Goal: Information Seeking & Learning: Learn about a topic

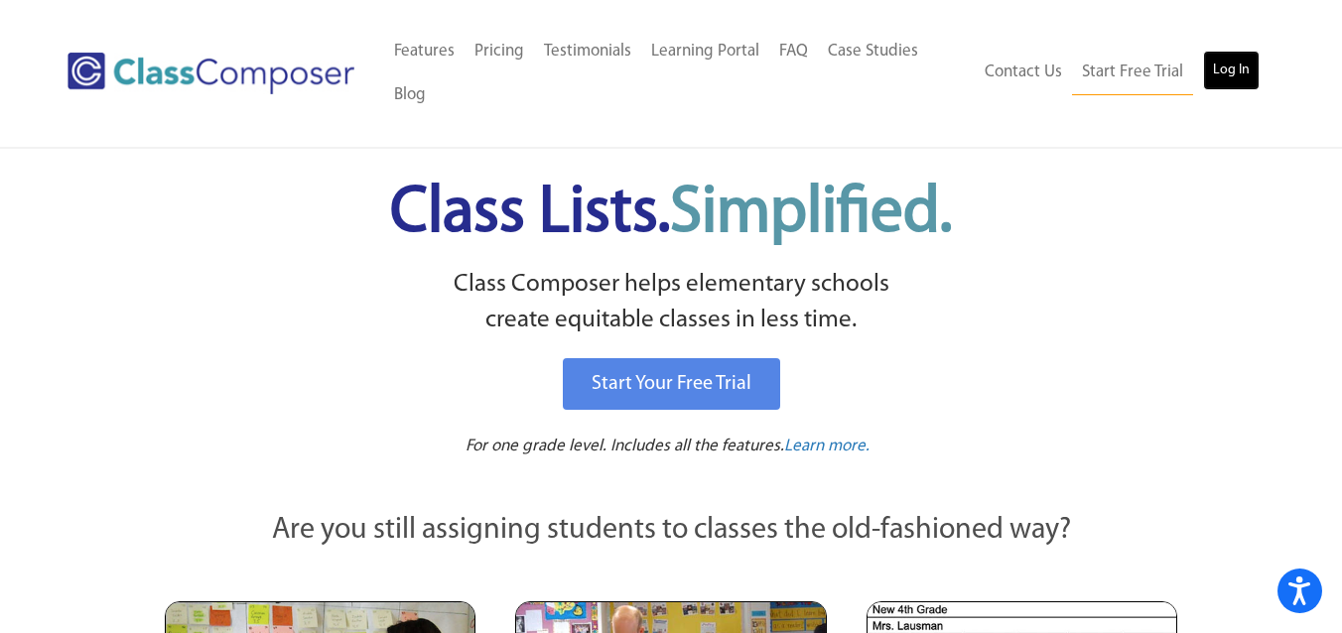
click at [1231, 75] on link "Log In" at bounding box center [1231, 71] width 57 height 40
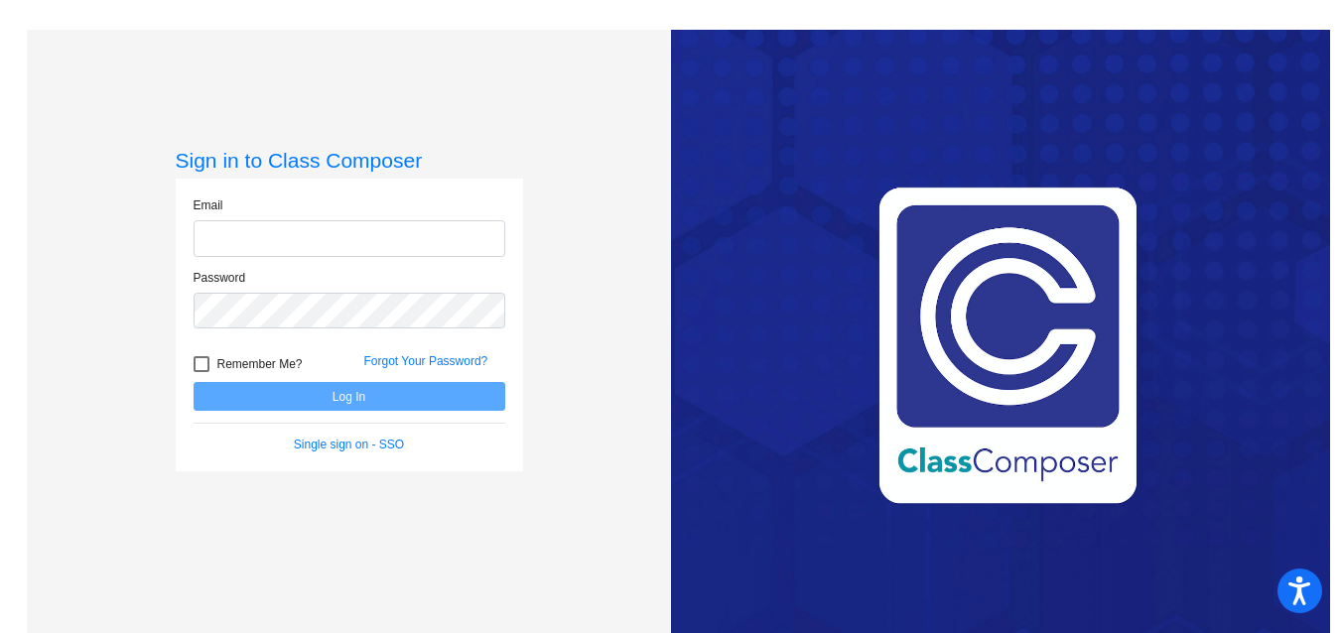
type input "[EMAIL_ADDRESS][DOMAIN_NAME]"
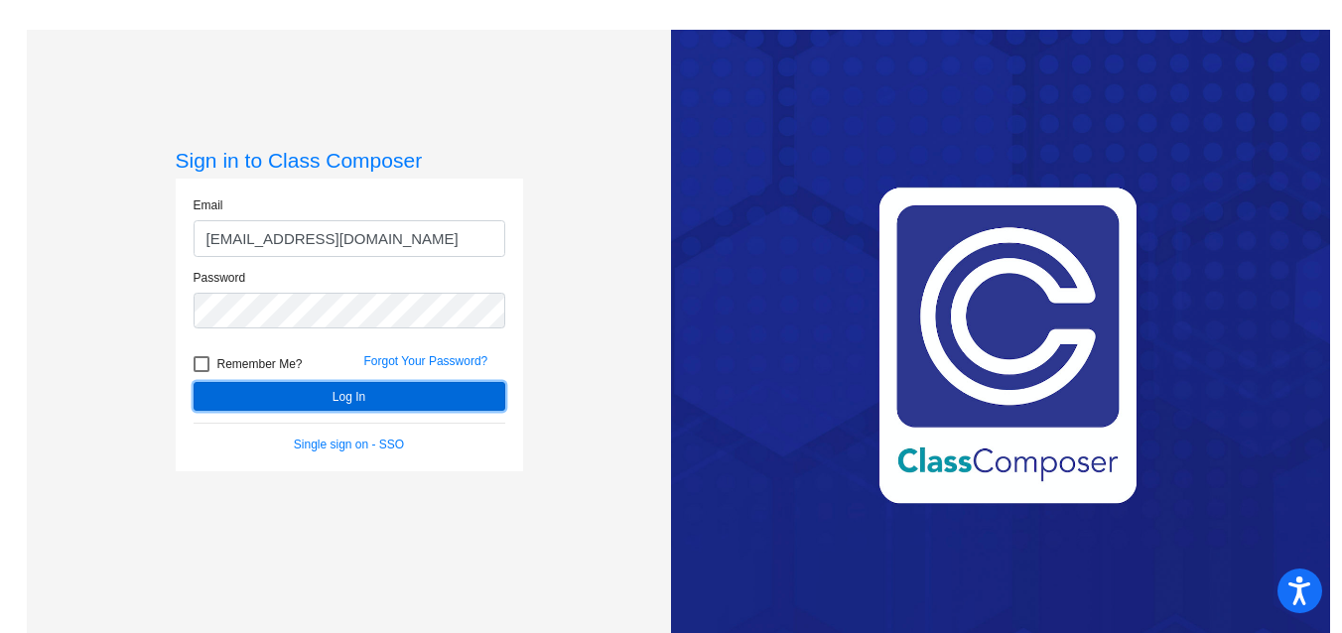
click at [415, 396] on button "Log In" at bounding box center [350, 396] width 312 height 29
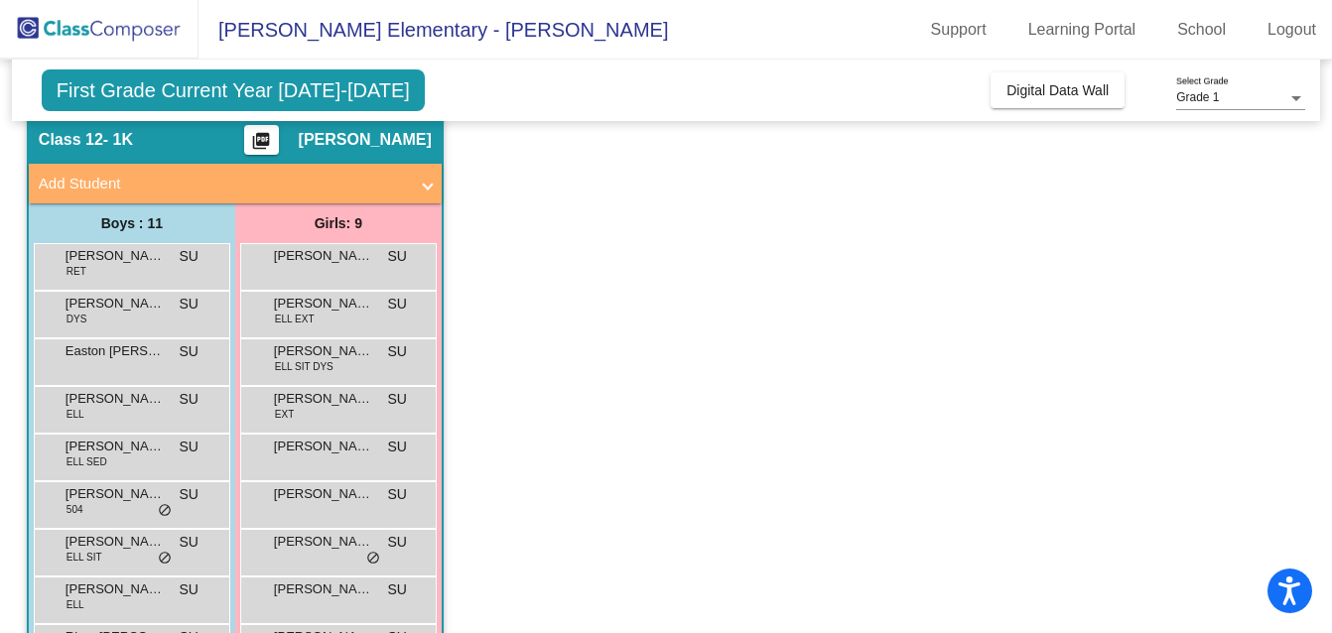
scroll to position [91, 0]
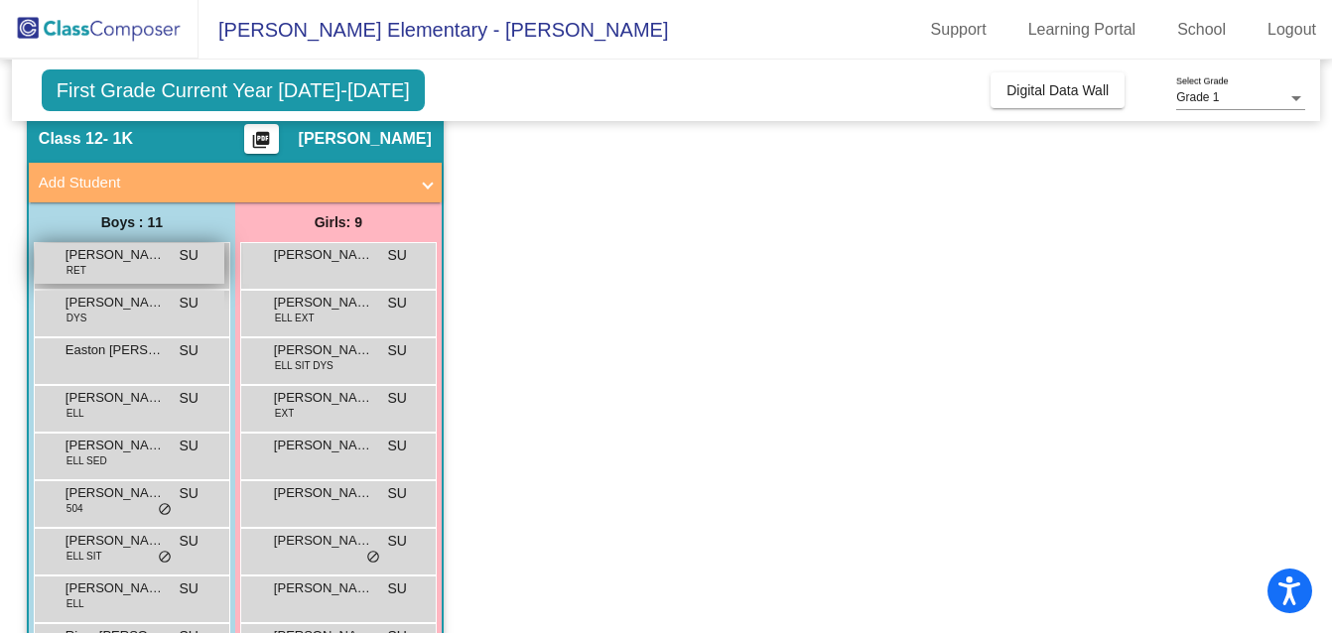
click at [165, 272] on div "[PERSON_NAME] [PERSON_NAME] lock do_not_disturb_alt" at bounding box center [130, 263] width 190 height 41
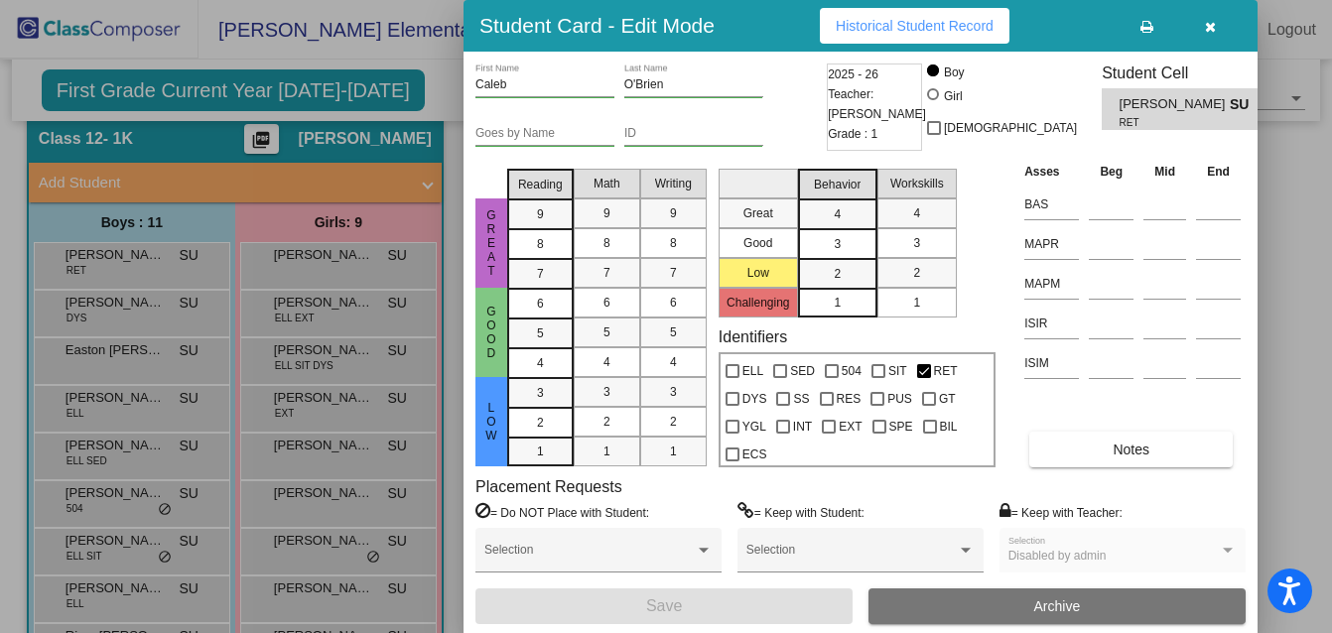
scroll to position [0, 0]
drag, startPoint x: 1083, startPoint y: 430, endPoint x: 1073, endPoint y: 441, distance: 14.8
click at [1082, 432] on div "Asses Beg Mid End BAS MAPR MAPM ISIR ISIM Notes" at bounding box center [1132, 314] width 226 height 307
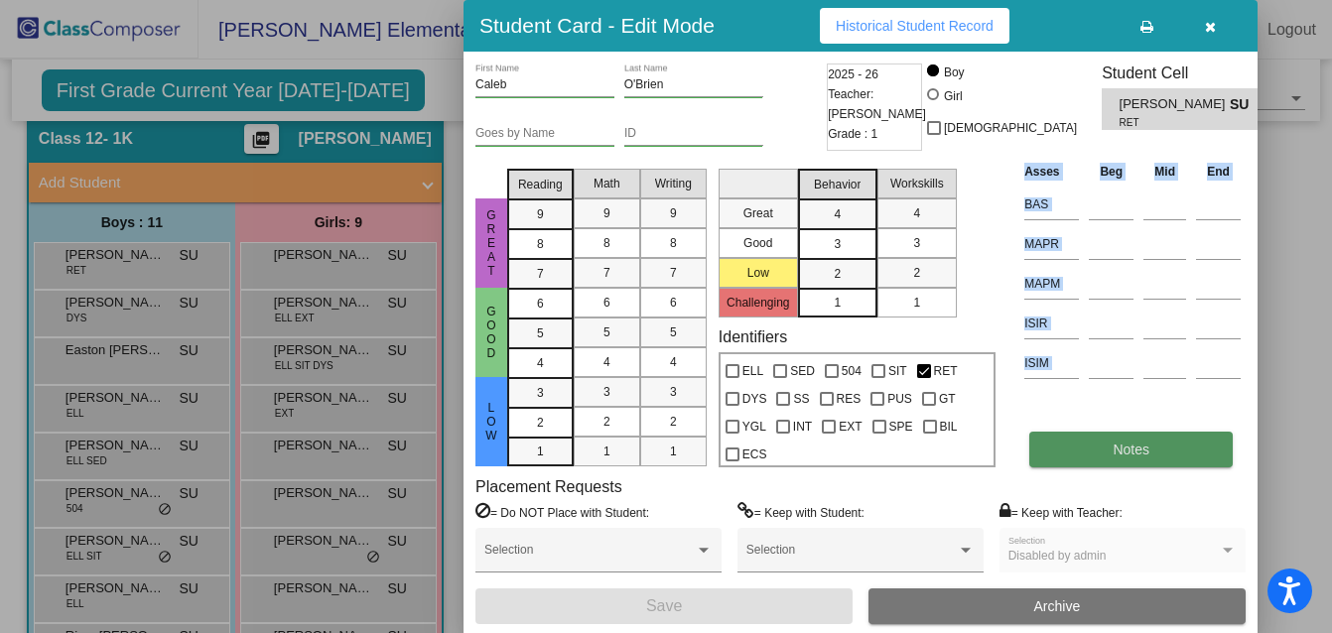
click at [1074, 446] on button "Notes" at bounding box center [1130, 450] width 203 height 36
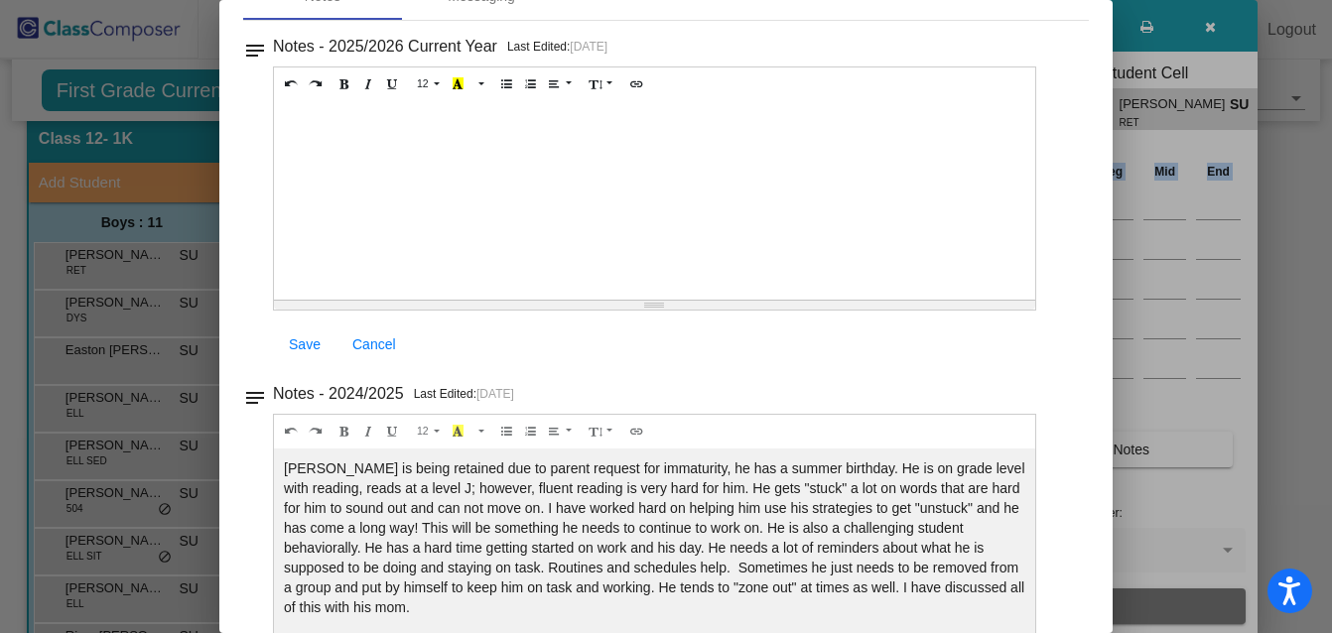
scroll to position [165, 0]
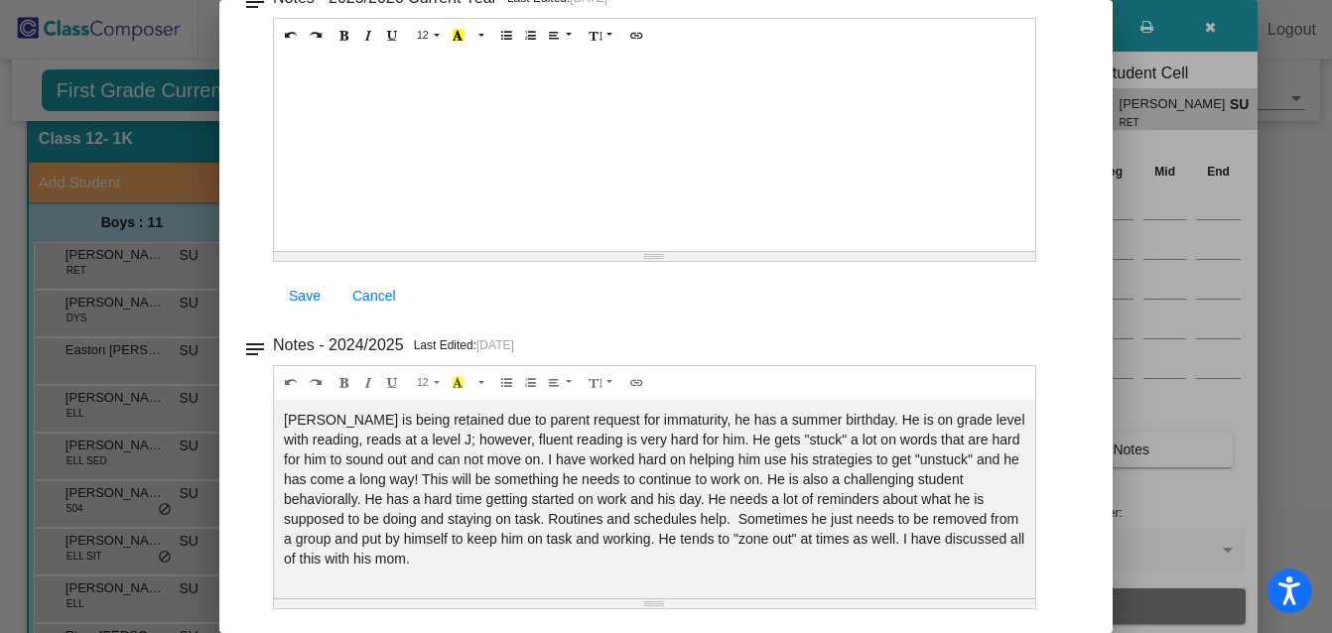
click at [1212, 190] on div at bounding box center [666, 316] width 1332 height 633
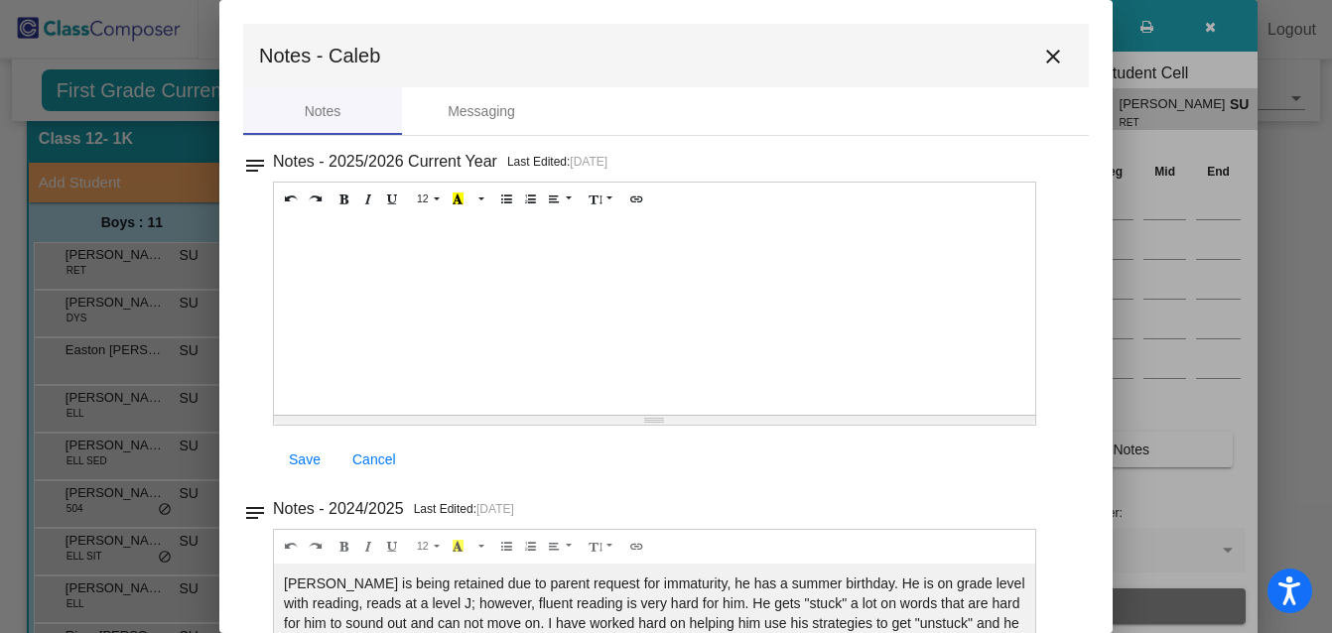
click at [1041, 54] on mat-icon "close" at bounding box center [1053, 57] width 24 height 24
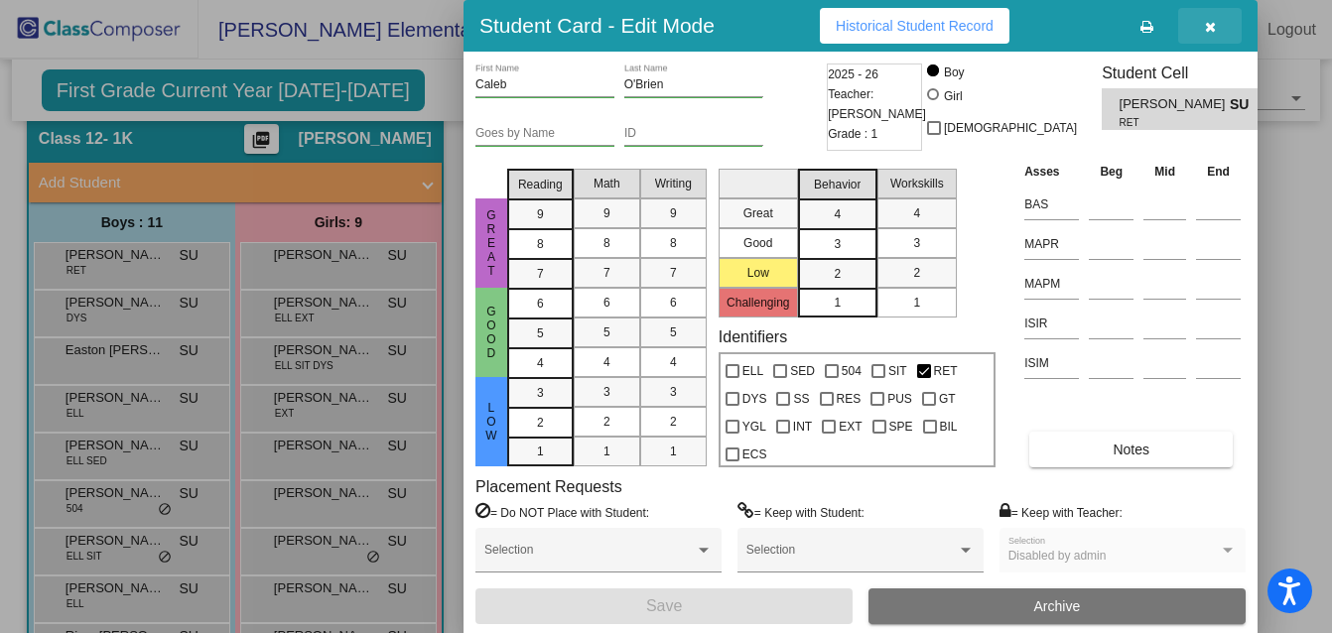
click at [1205, 22] on icon "button" at bounding box center [1210, 27] width 11 height 14
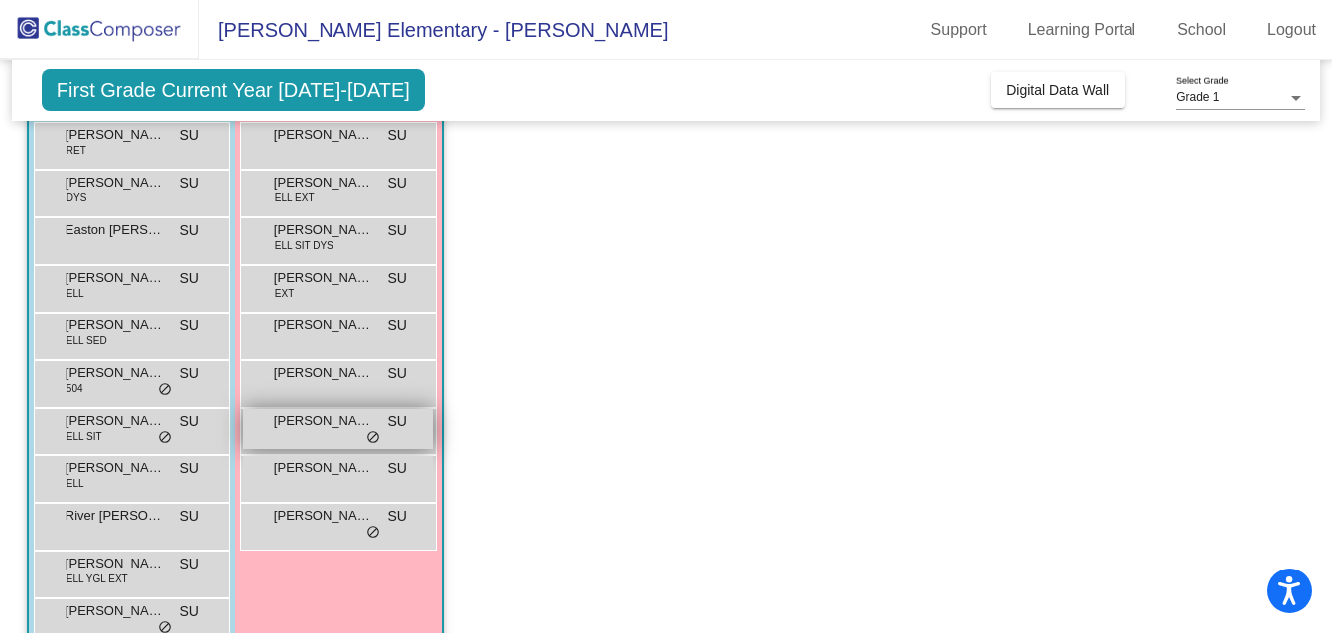
scroll to position [256, 0]
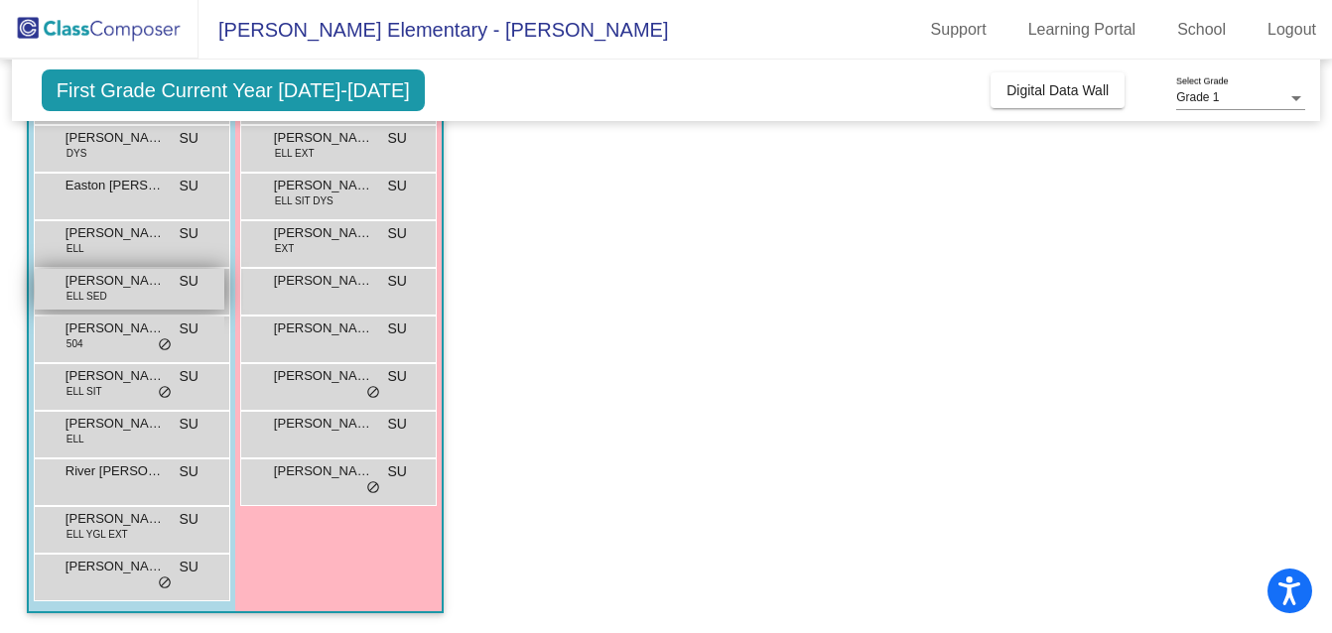
click at [155, 287] on span "Elias Tebaqui Vergara" at bounding box center [114, 281] width 99 height 20
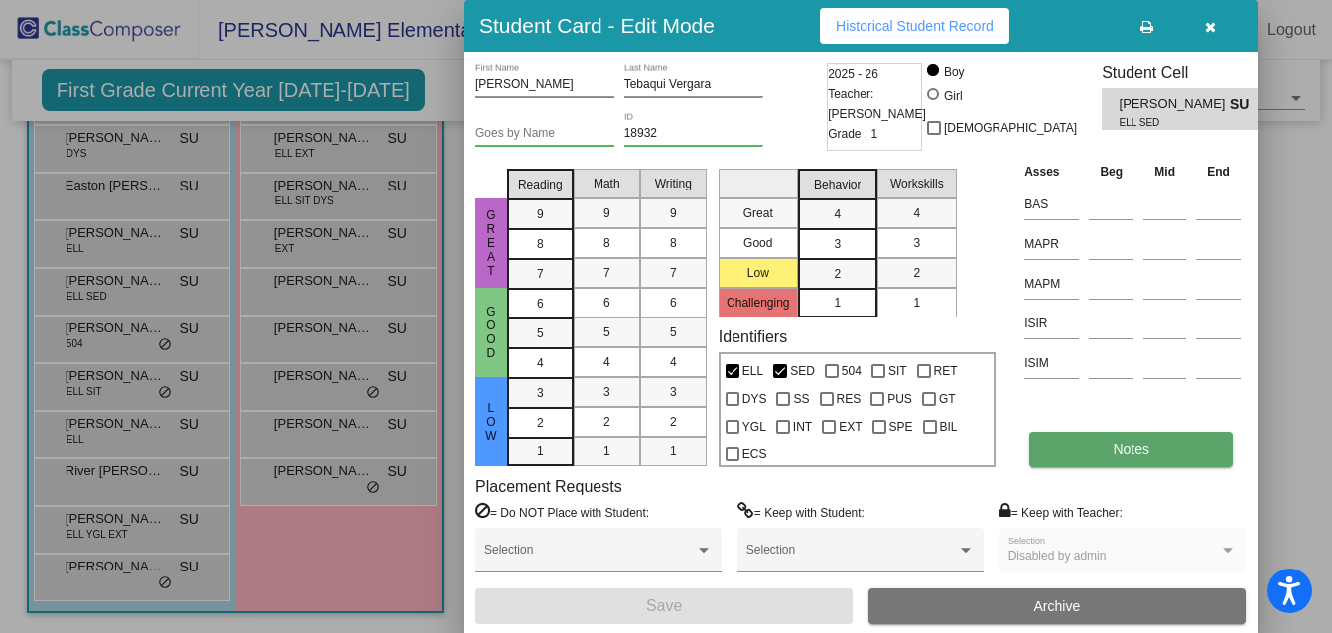
click at [1104, 446] on button "Notes" at bounding box center [1130, 450] width 203 height 36
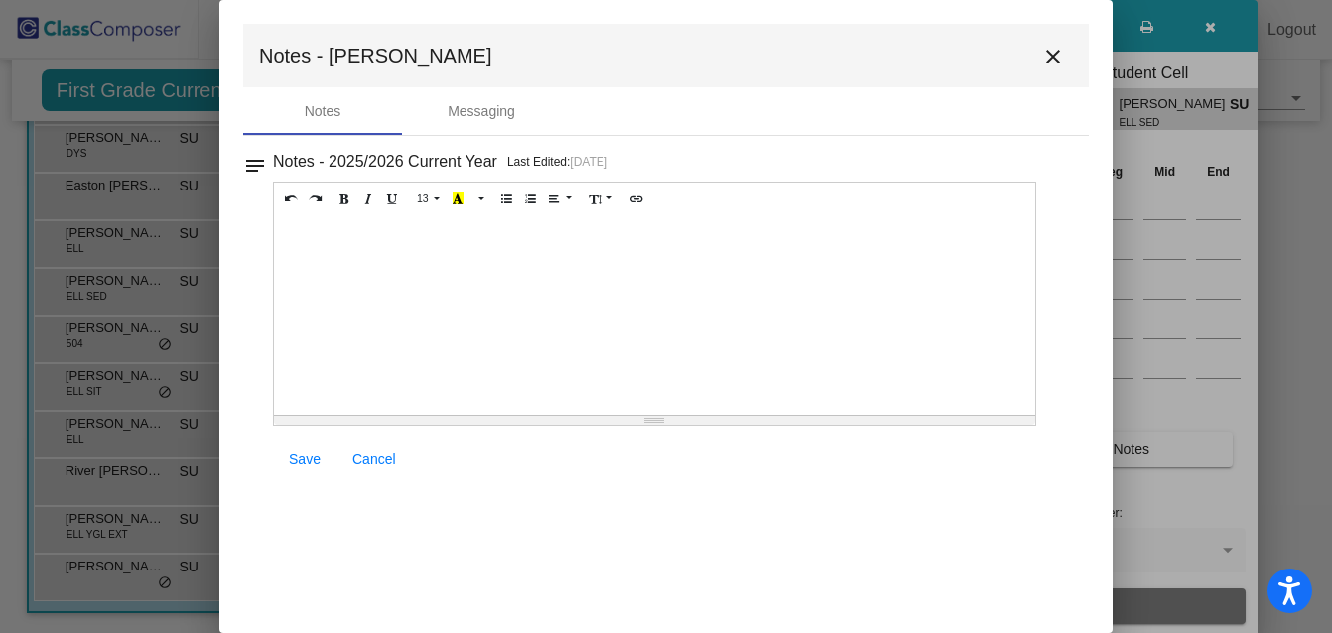
click at [659, 423] on div "Resize" at bounding box center [654, 420] width 761 height 9
drag, startPoint x: 659, startPoint y: 422, endPoint x: 681, endPoint y: 371, distance: 55.1
click at [679, 372] on div "13 8 9 10 11 12 14 18 24 36 Background Color Transparent Select #ffff00 Text Co…" at bounding box center [654, 304] width 763 height 244
click at [1061, 61] on mat-icon "close" at bounding box center [1053, 57] width 24 height 24
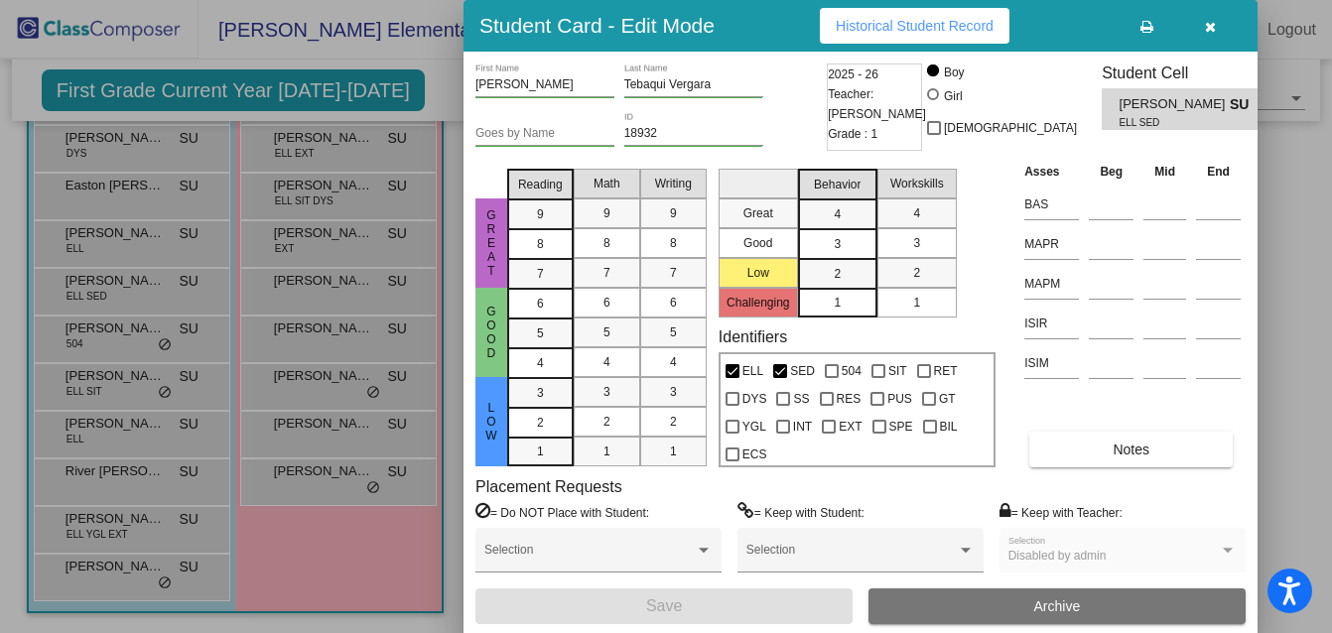
click at [1006, 267] on div "Great Good Low Reading 9 8 7 6 5 4 3 2 1 Math 9 8 7 6 5 4 3 2 1 Writing 9 8 7 6…" at bounding box center [860, 314] width 770 height 307
click at [1210, 32] on icon "button" at bounding box center [1210, 27] width 11 height 14
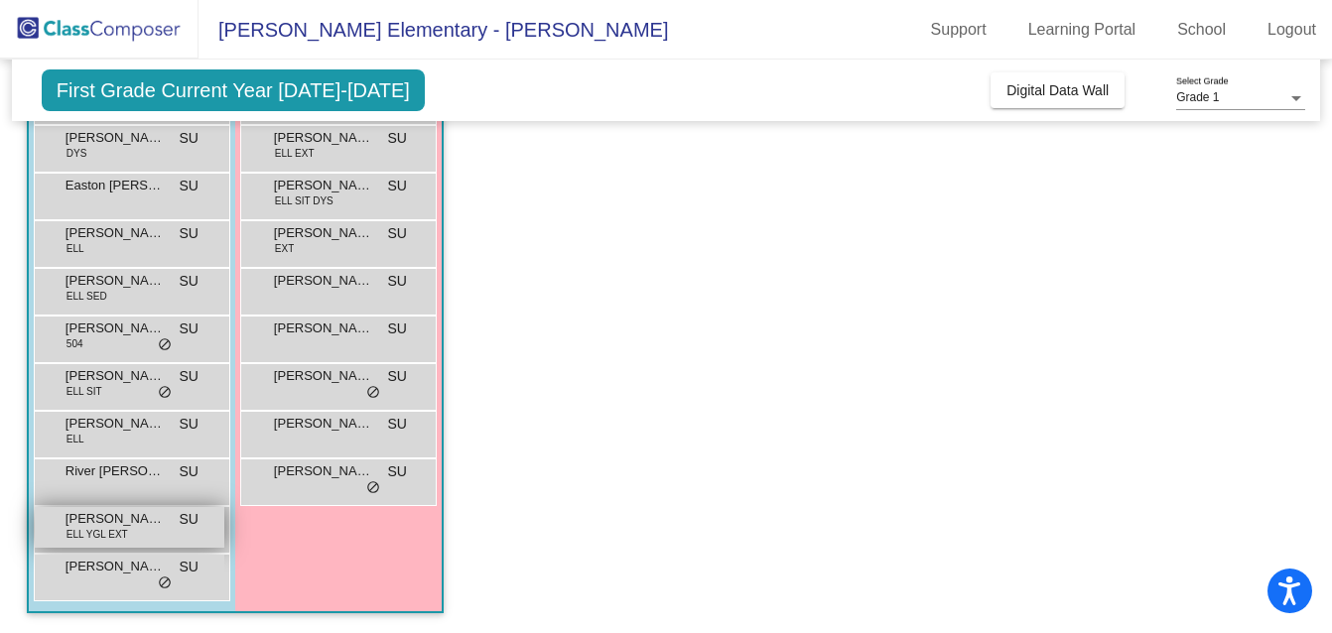
click at [123, 543] on div "Vicente Santacruz ELL YGL EXT SU lock do_not_disturb_alt" at bounding box center [130, 527] width 190 height 41
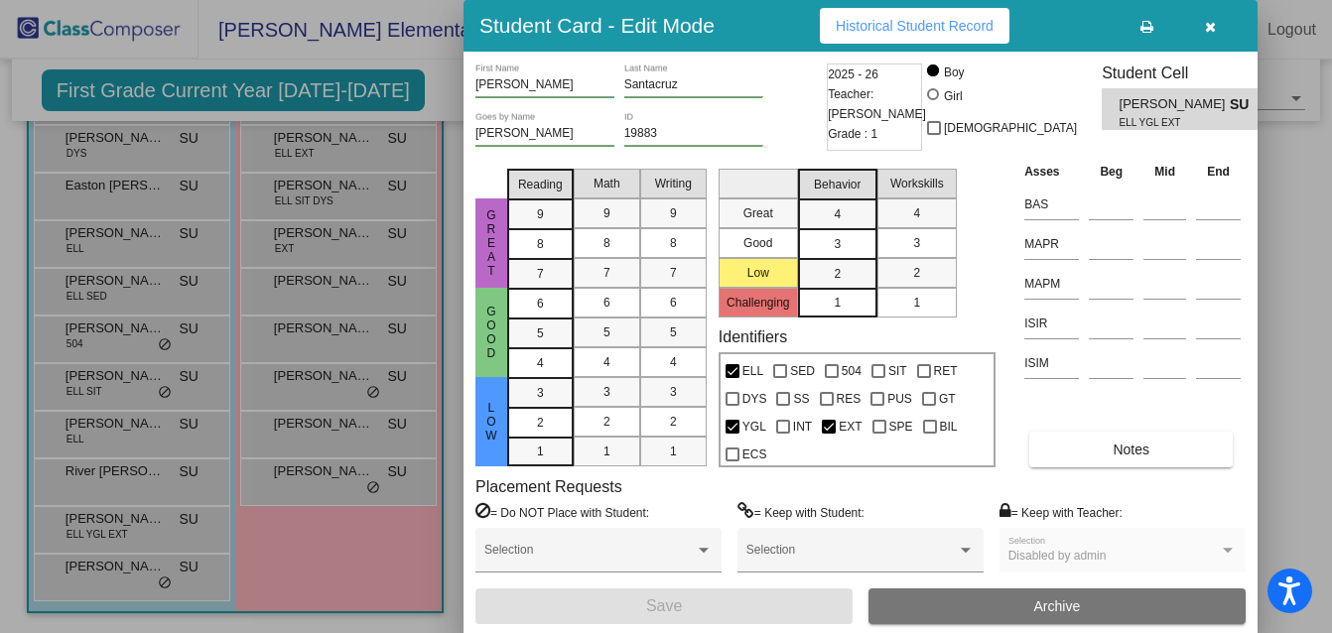
click at [1206, 28] on icon "button" at bounding box center [1210, 27] width 11 height 14
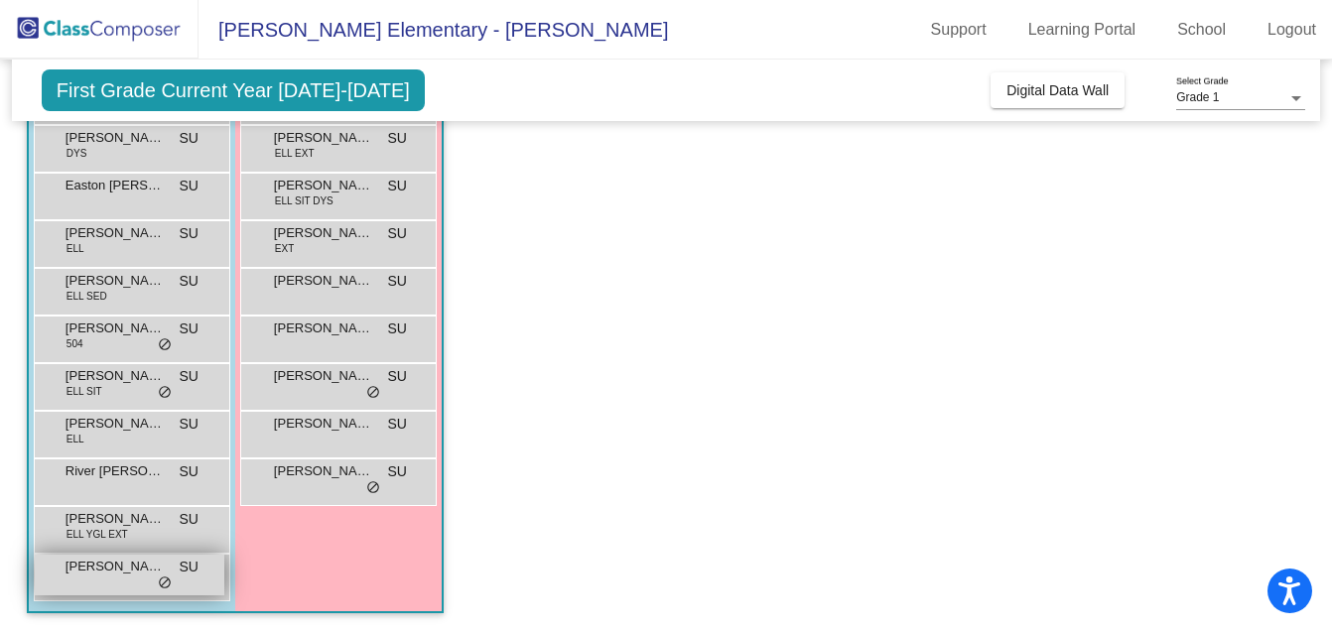
click at [156, 576] on div "Xavier Dominguez SU lock do_not_disturb_alt" at bounding box center [130, 575] width 190 height 41
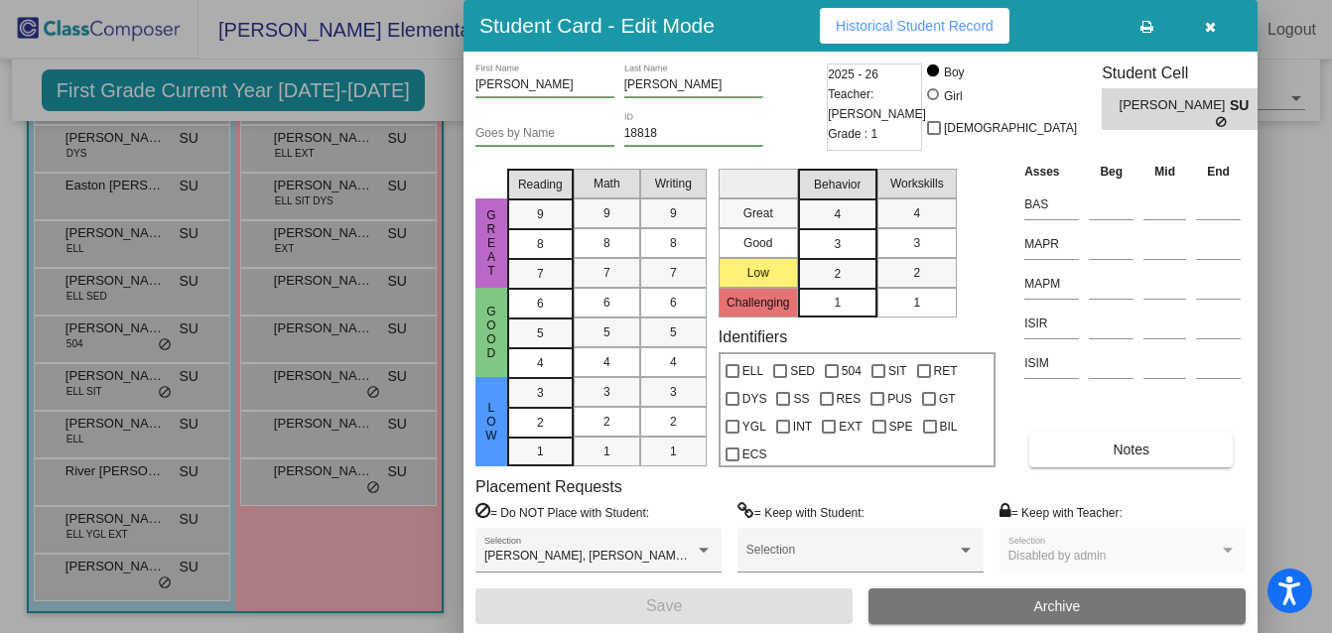
click at [1216, 122] on icon at bounding box center [1222, 122] width 13 height 12
